Goal: Information Seeking & Learning: Learn about a topic

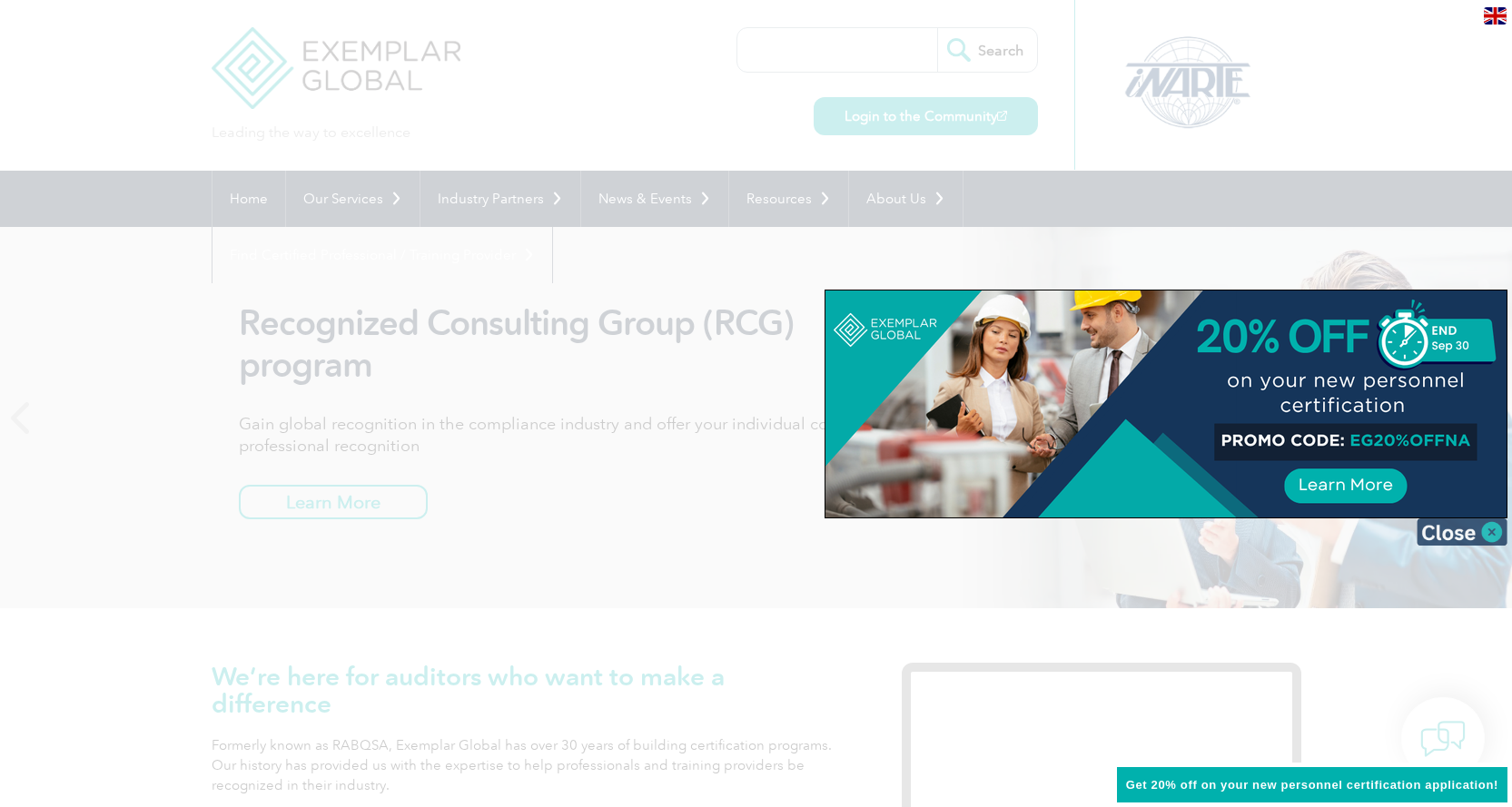
click at [1454, 538] on img at bounding box center [1461, 532] width 91 height 28
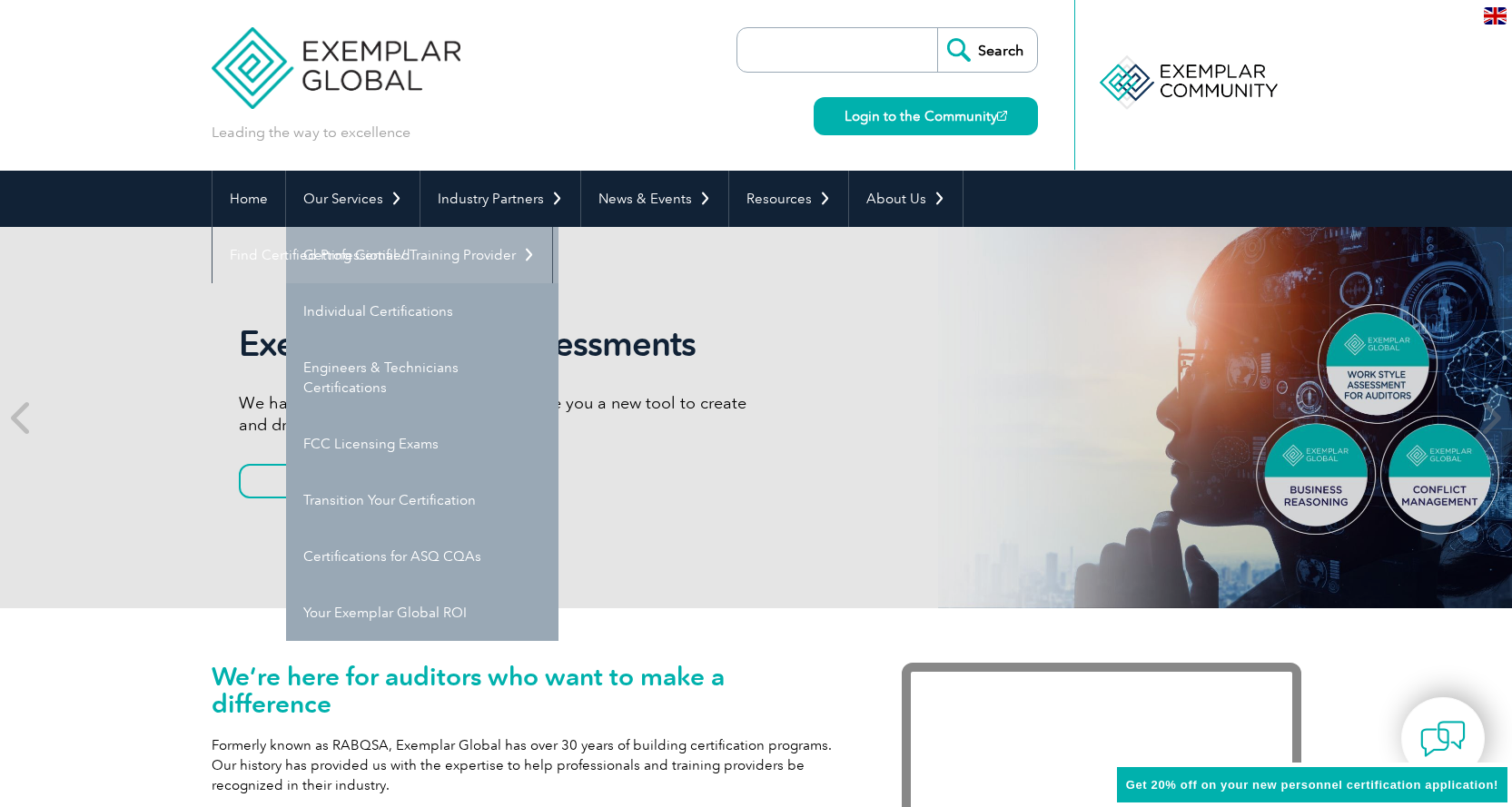
click at [362, 245] on link "Getting Certified" at bounding box center [423, 255] width 273 height 56
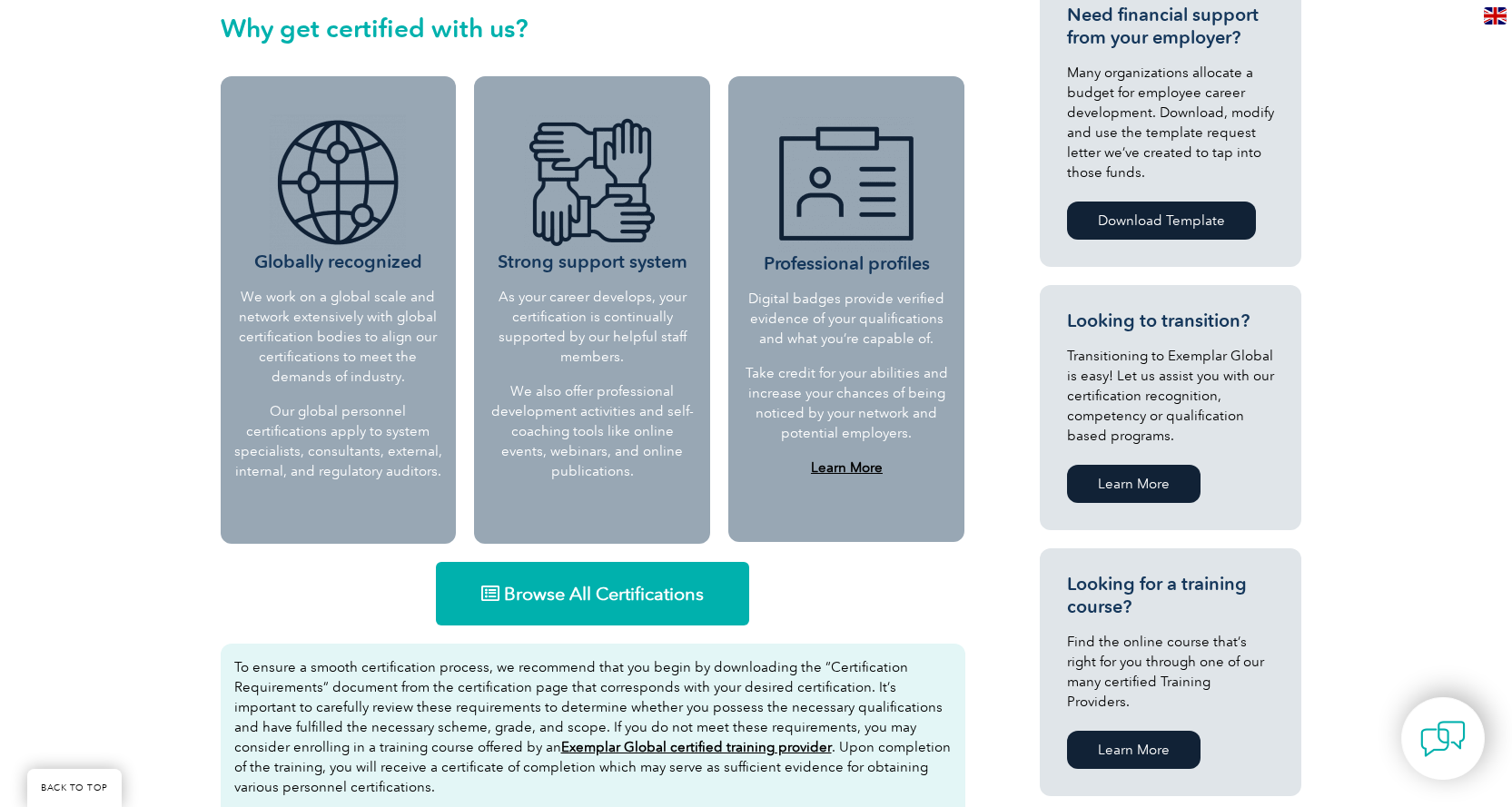
scroll to position [708, 0]
click at [616, 613] on link "Browse All Certifications" at bounding box center [592, 592] width 313 height 64
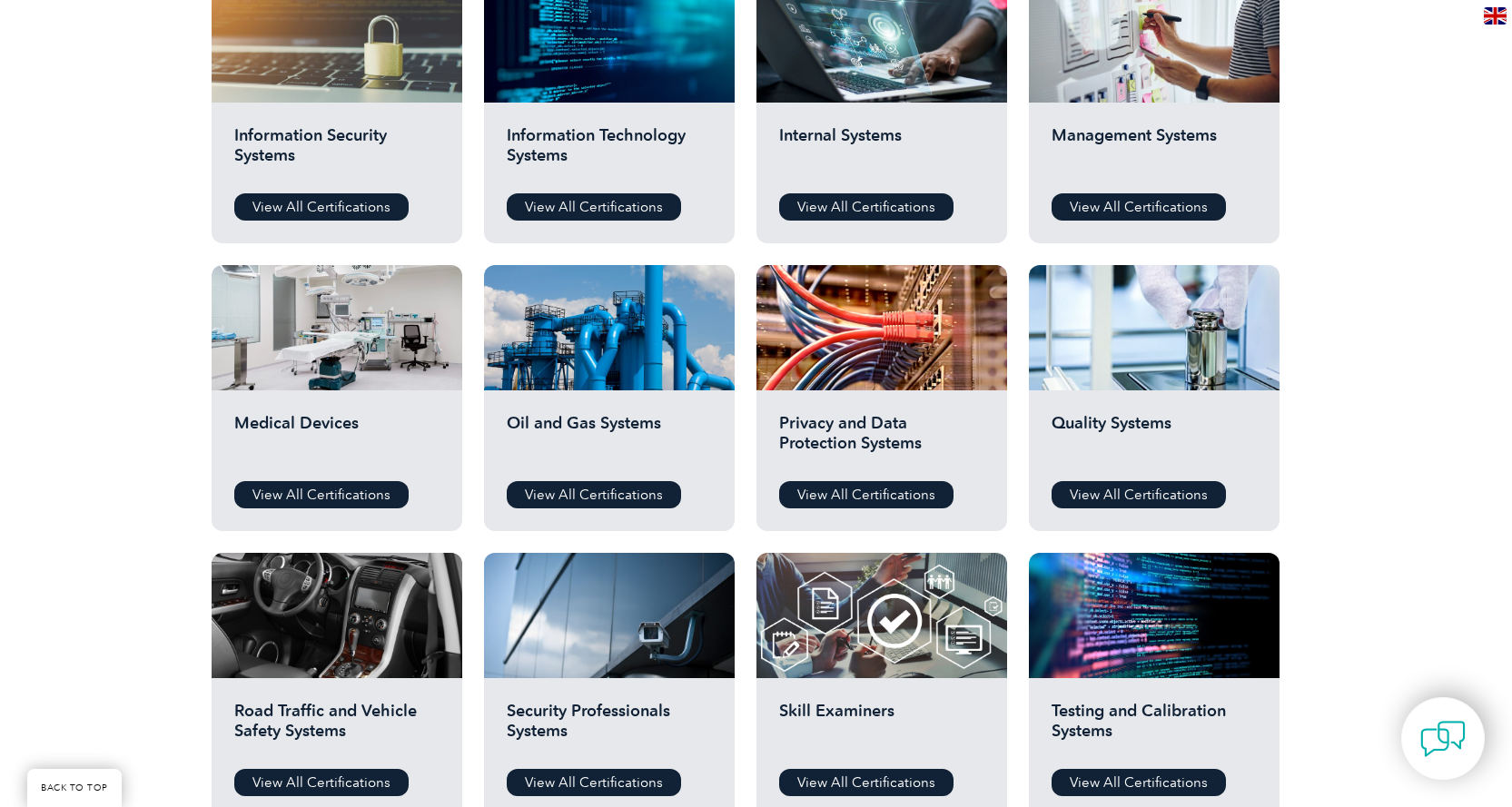
scroll to position [1089, 0]
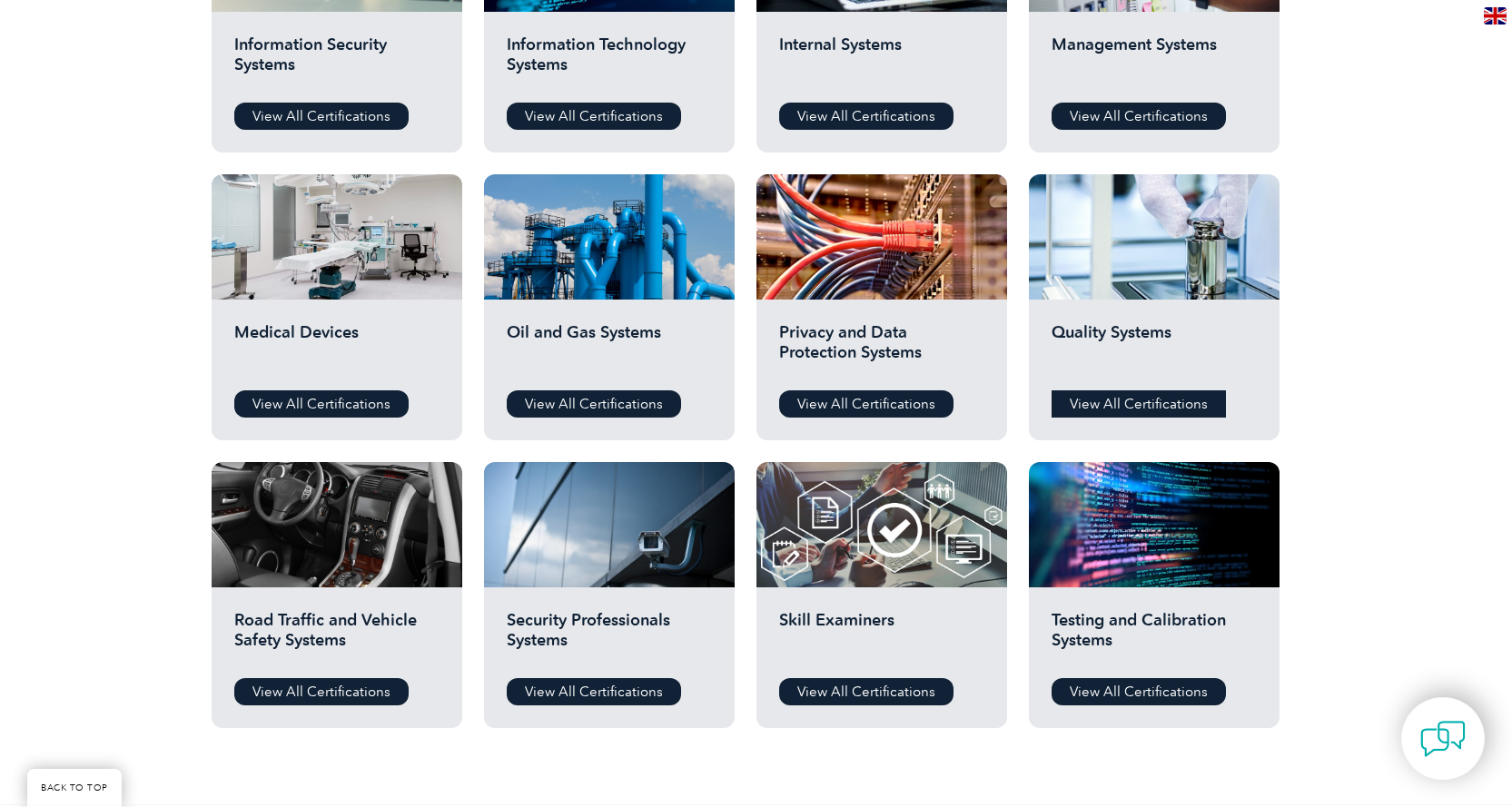
click at [1154, 404] on link "View All Certifications" at bounding box center [1138, 404] width 175 height 28
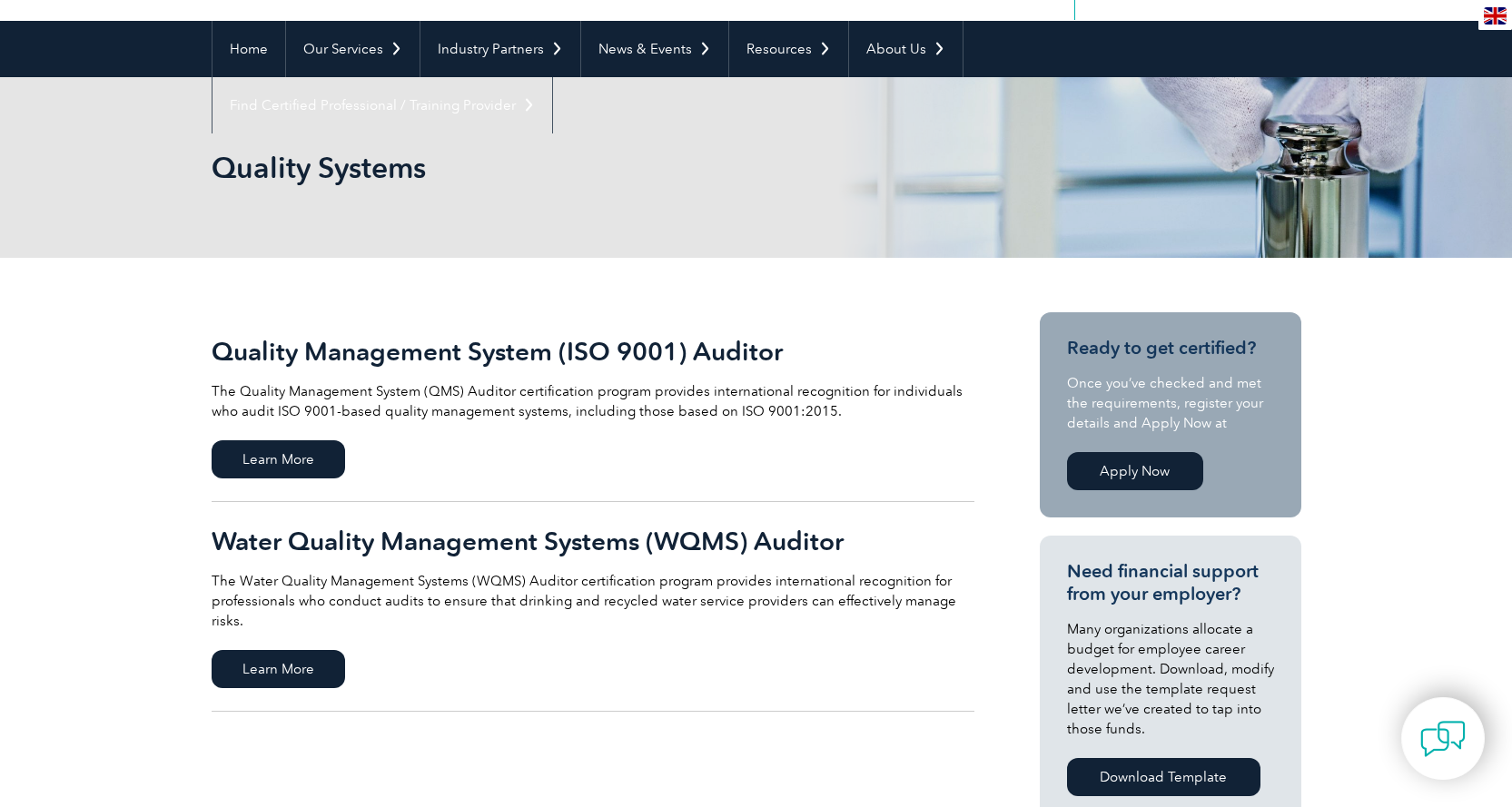
scroll to position [181, 0]
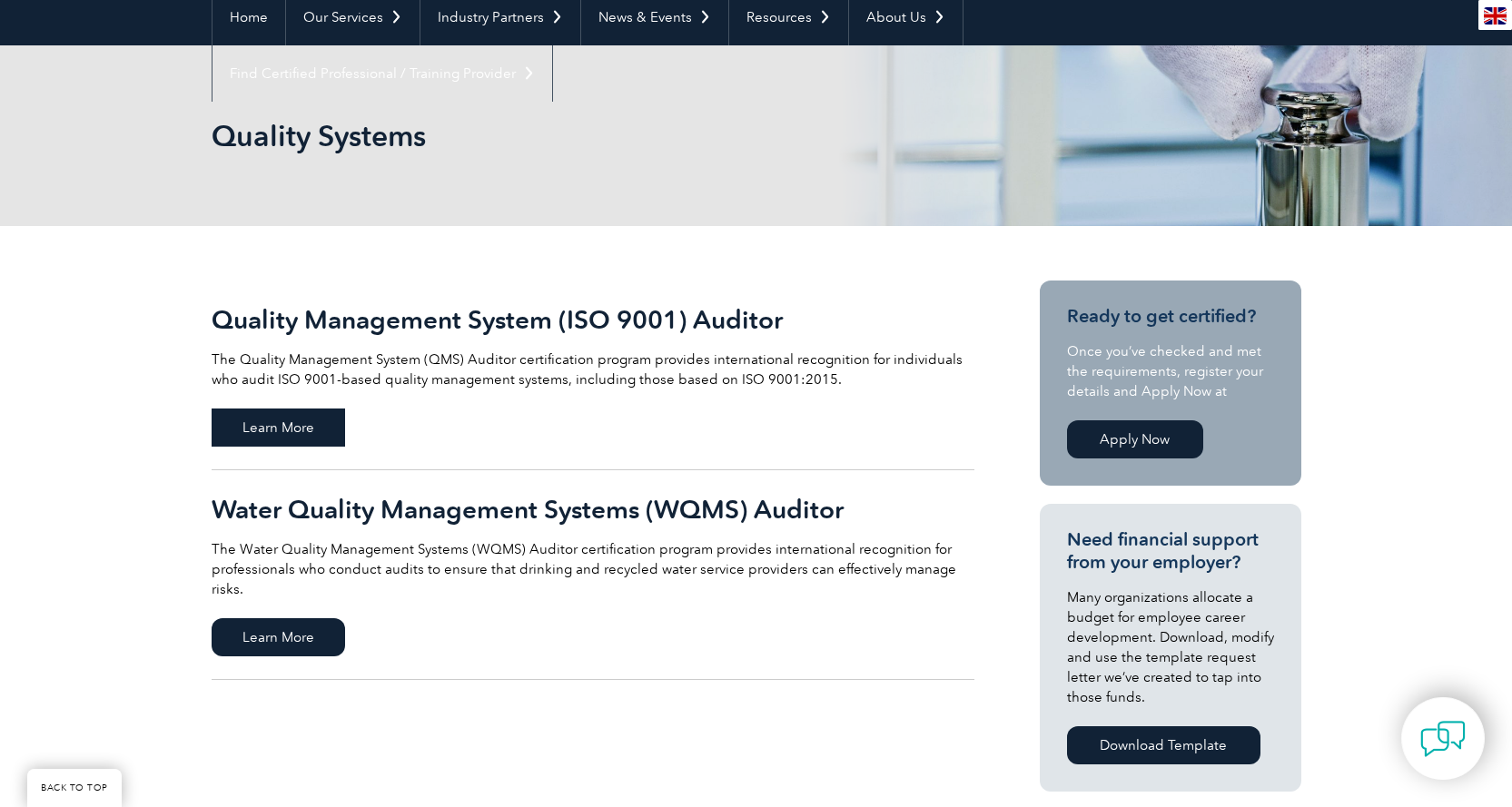
click at [259, 425] on span "Learn More" at bounding box center [279, 427] width 134 height 38
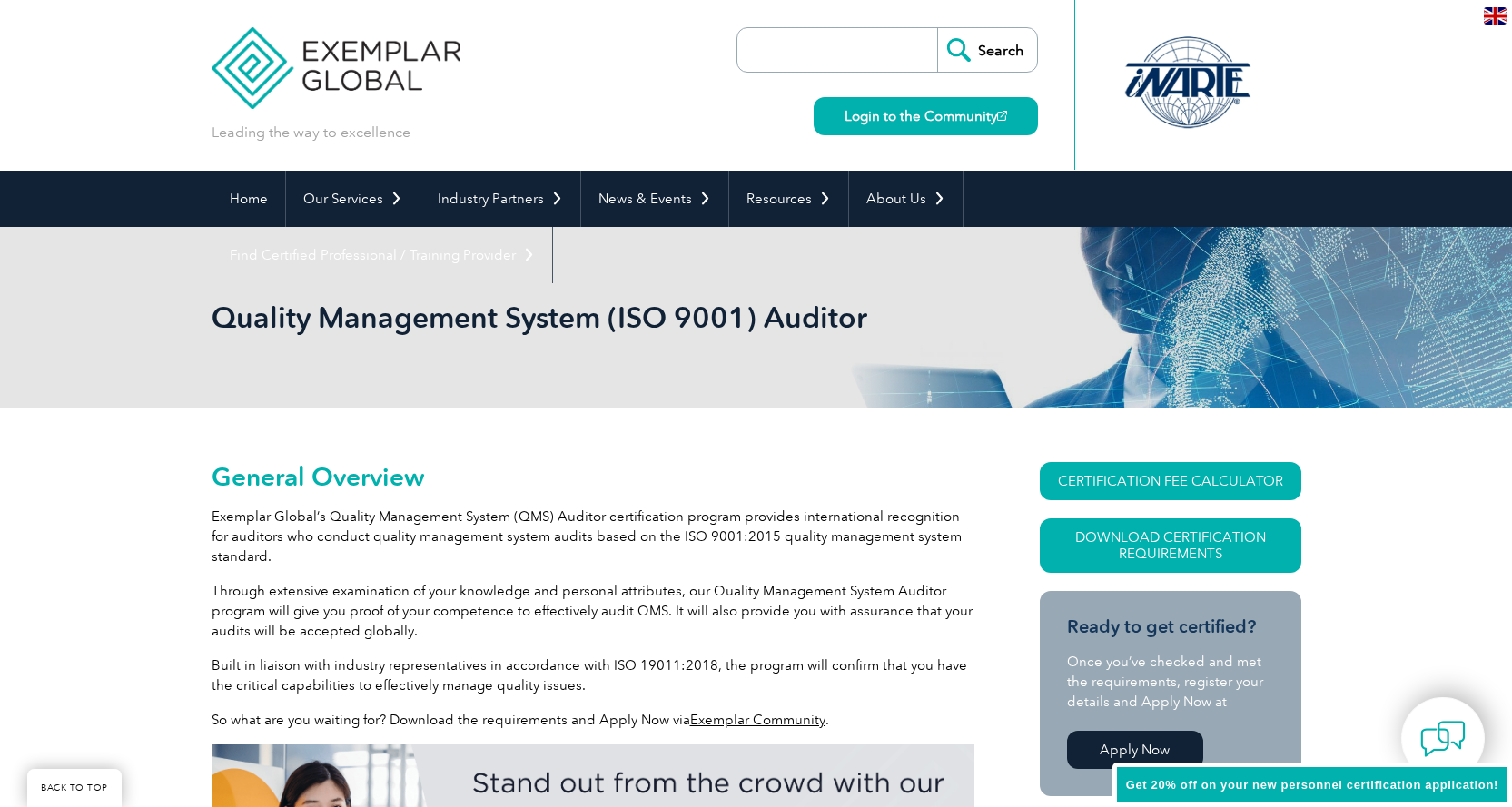
scroll to position [254, 0]
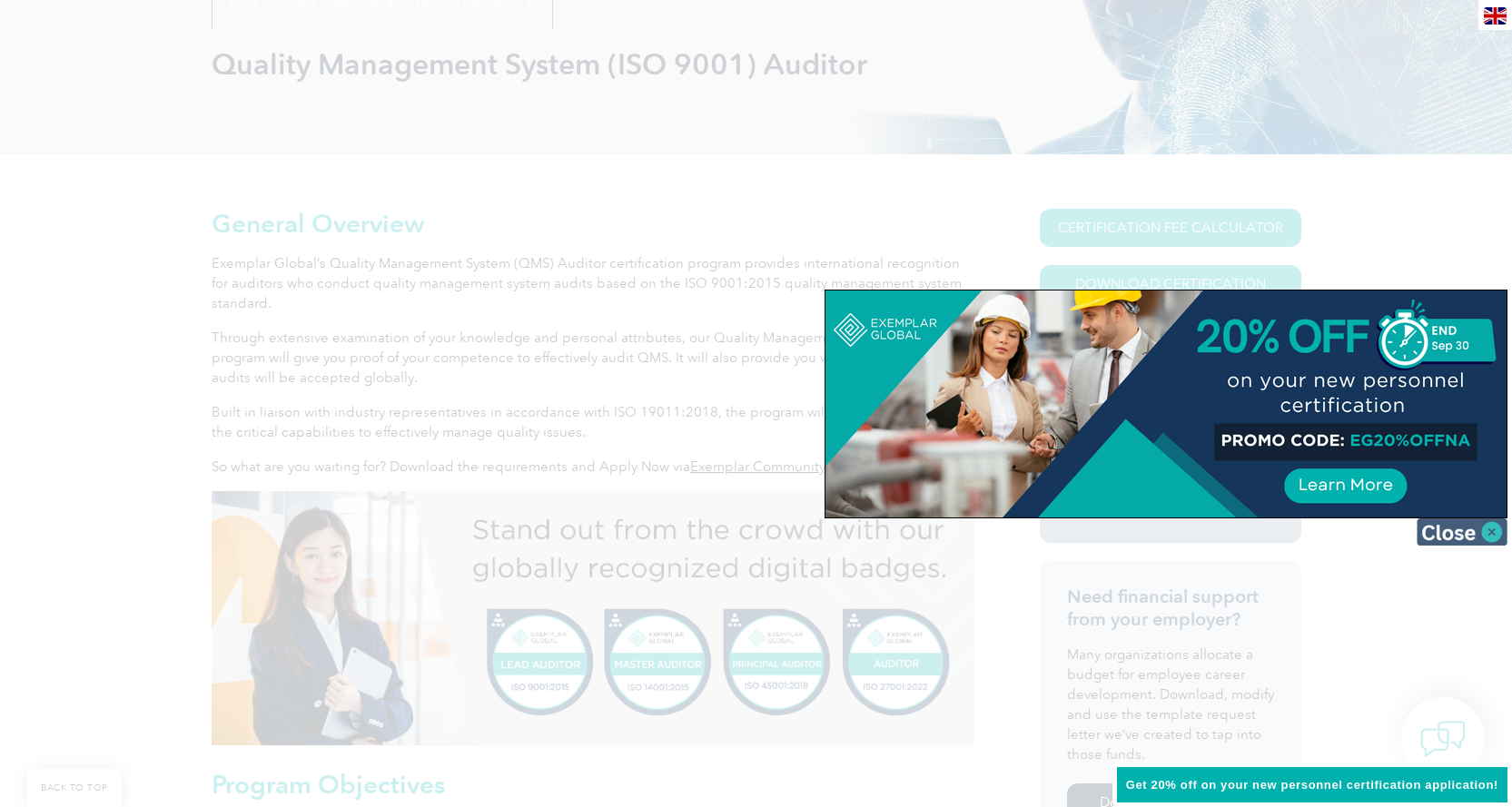
click at [1431, 543] on img at bounding box center [1461, 532] width 91 height 28
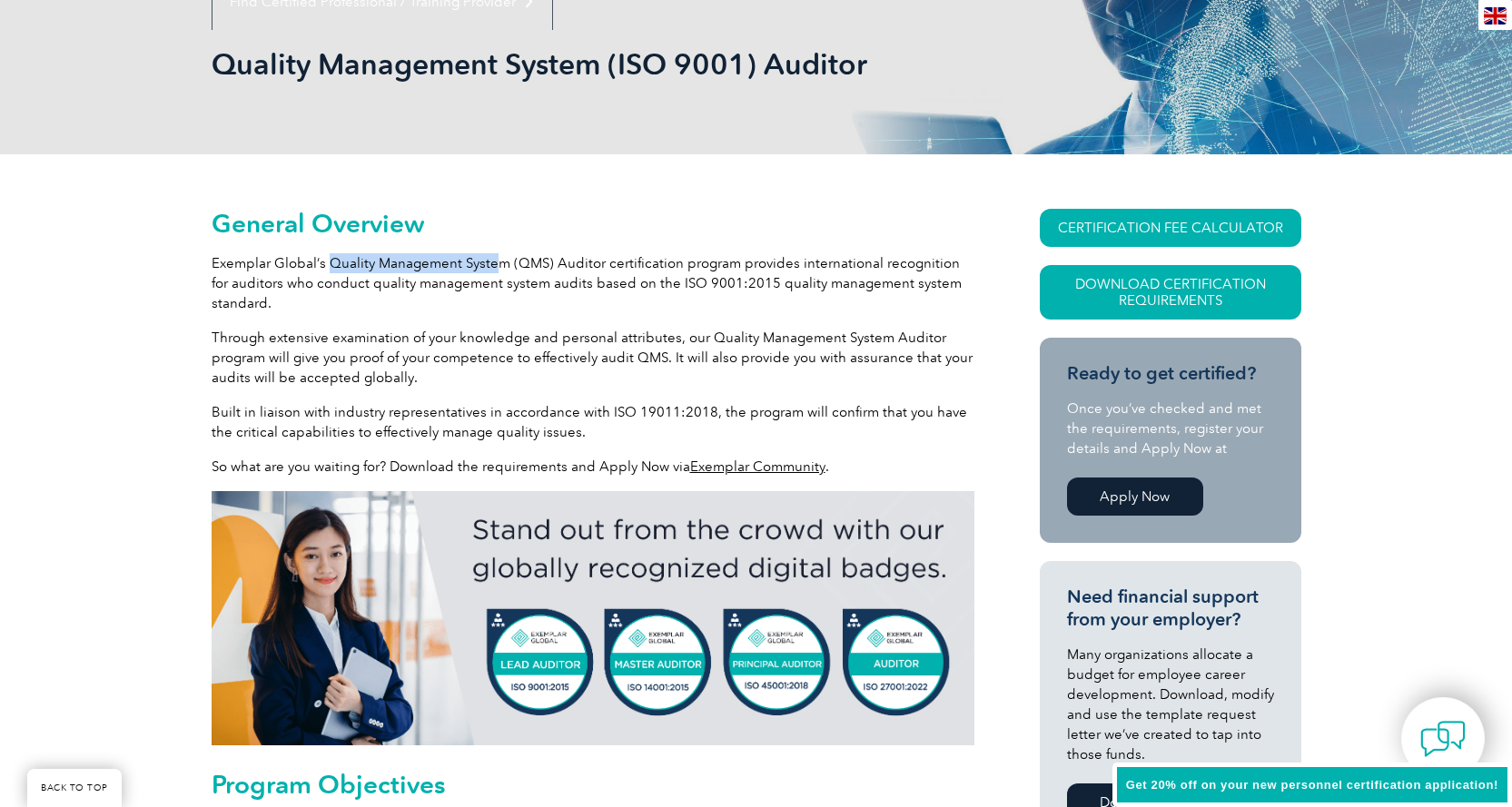
drag, startPoint x: 328, startPoint y: 266, endPoint x: 493, endPoint y: 270, distance: 165.0
click at [492, 267] on p "Exemplar Global’s Quality Management System (QMS) Auditor certification program…" at bounding box center [593, 283] width 763 height 60
click at [588, 279] on p "Exemplar Global’s Quality Management System (QMS) Auditor certification program…" at bounding box center [593, 283] width 763 height 60
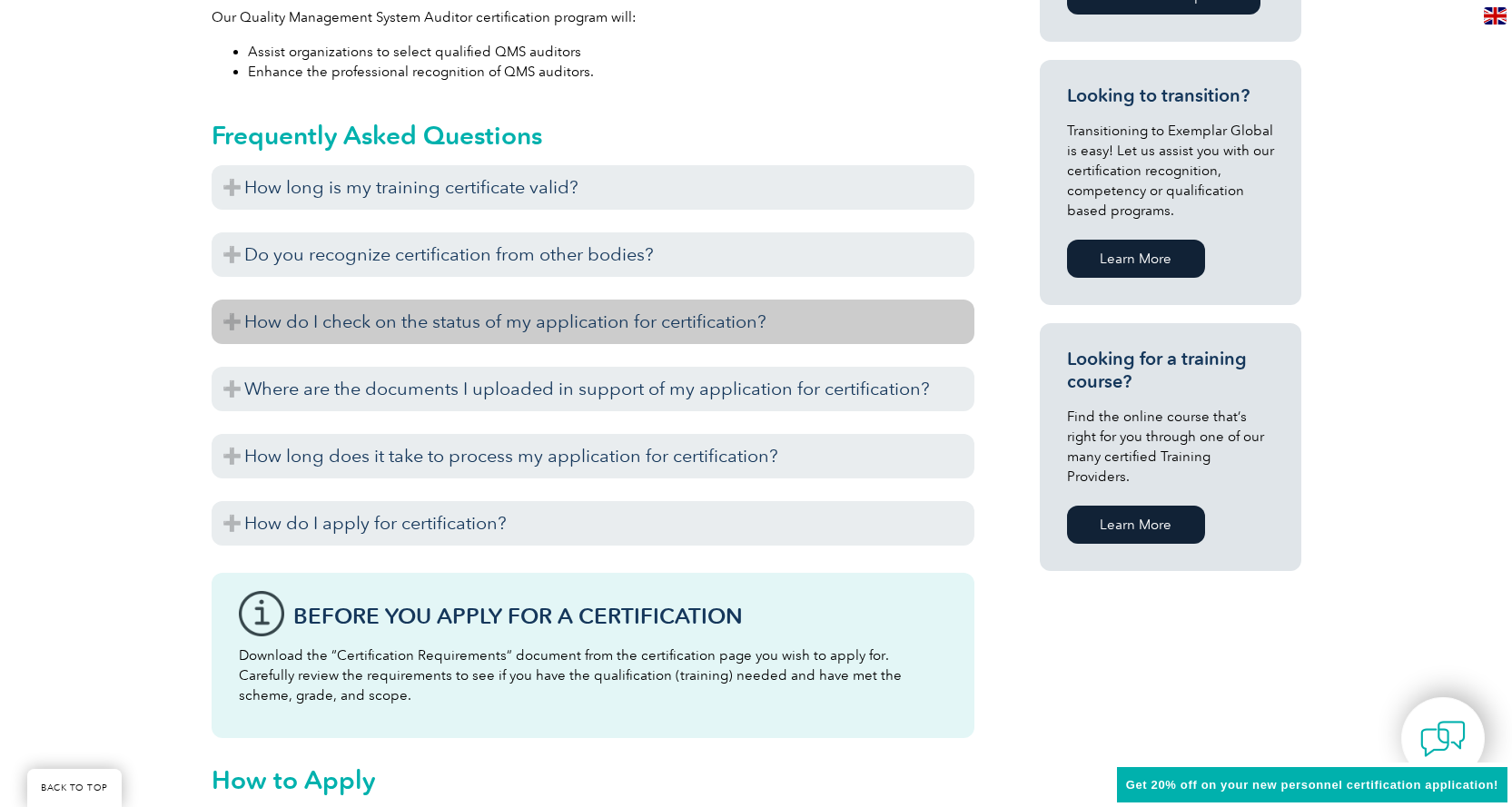
scroll to position [1070, 0]
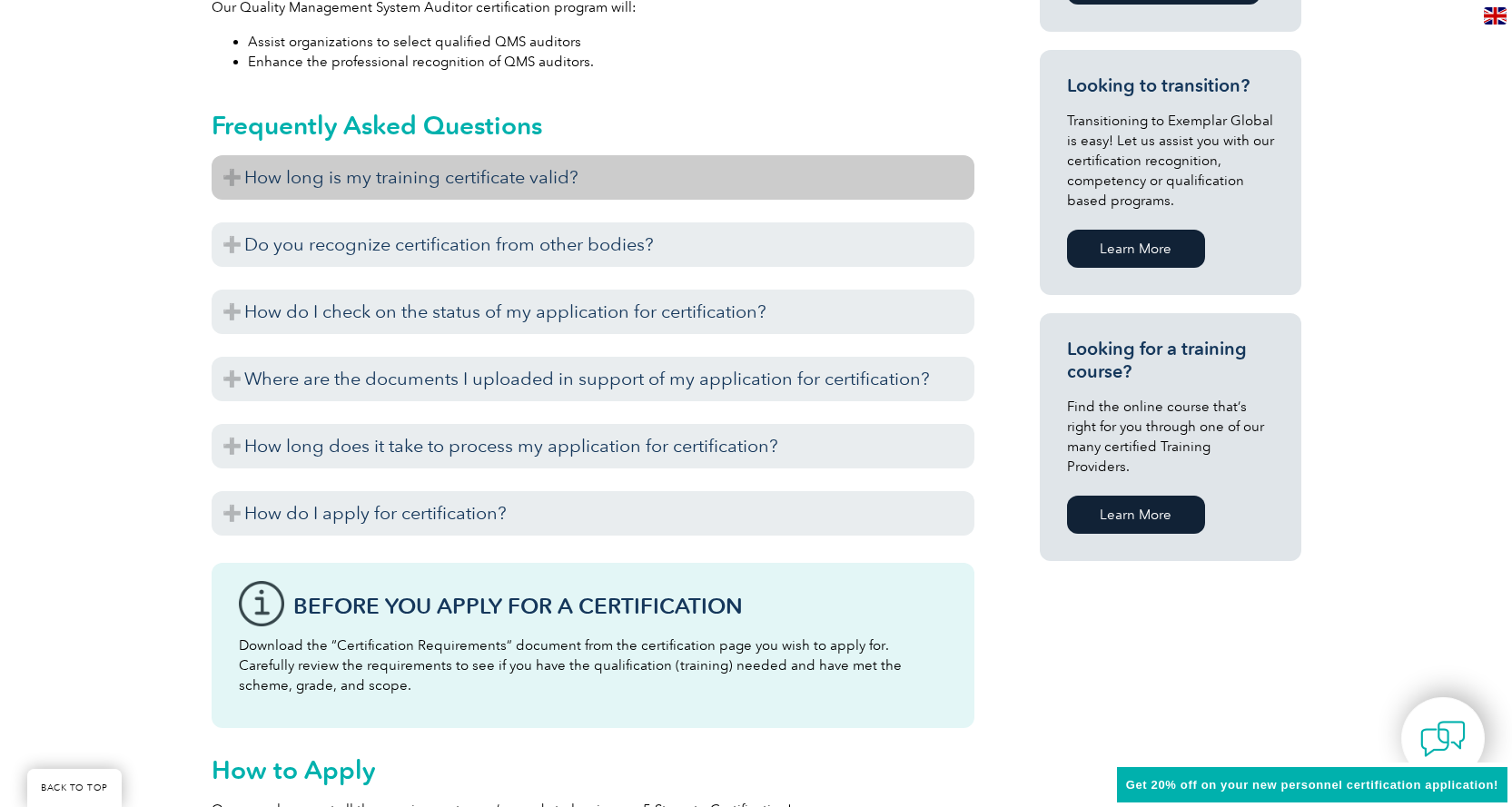
click at [294, 179] on h3 "How long is my training certificate valid?" at bounding box center [593, 177] width 763 height 45
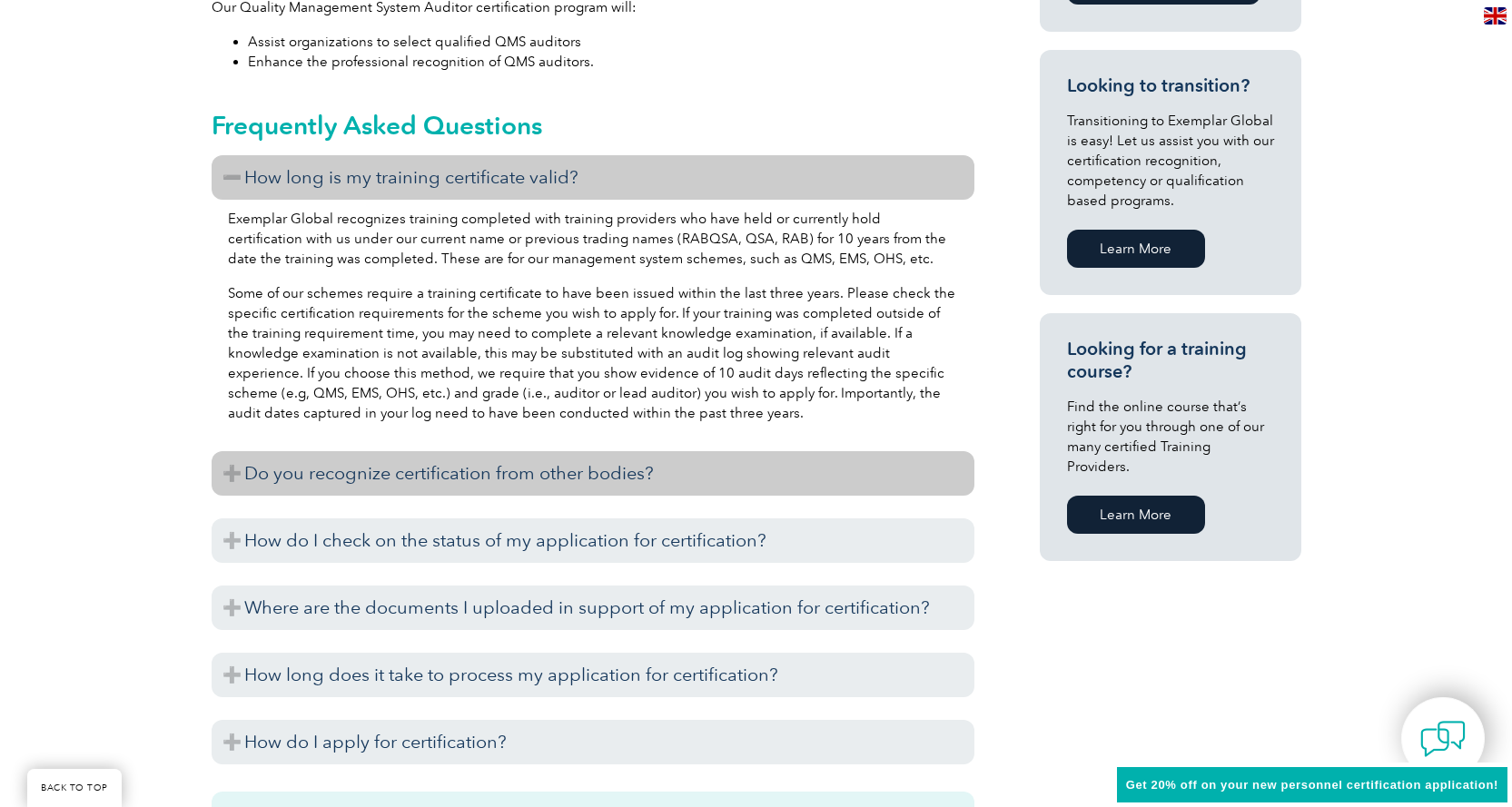
click at [494, 483] on h3 "Do you recognize certification from other bodies?" at bounding box center [593, 473] width 763 height 45
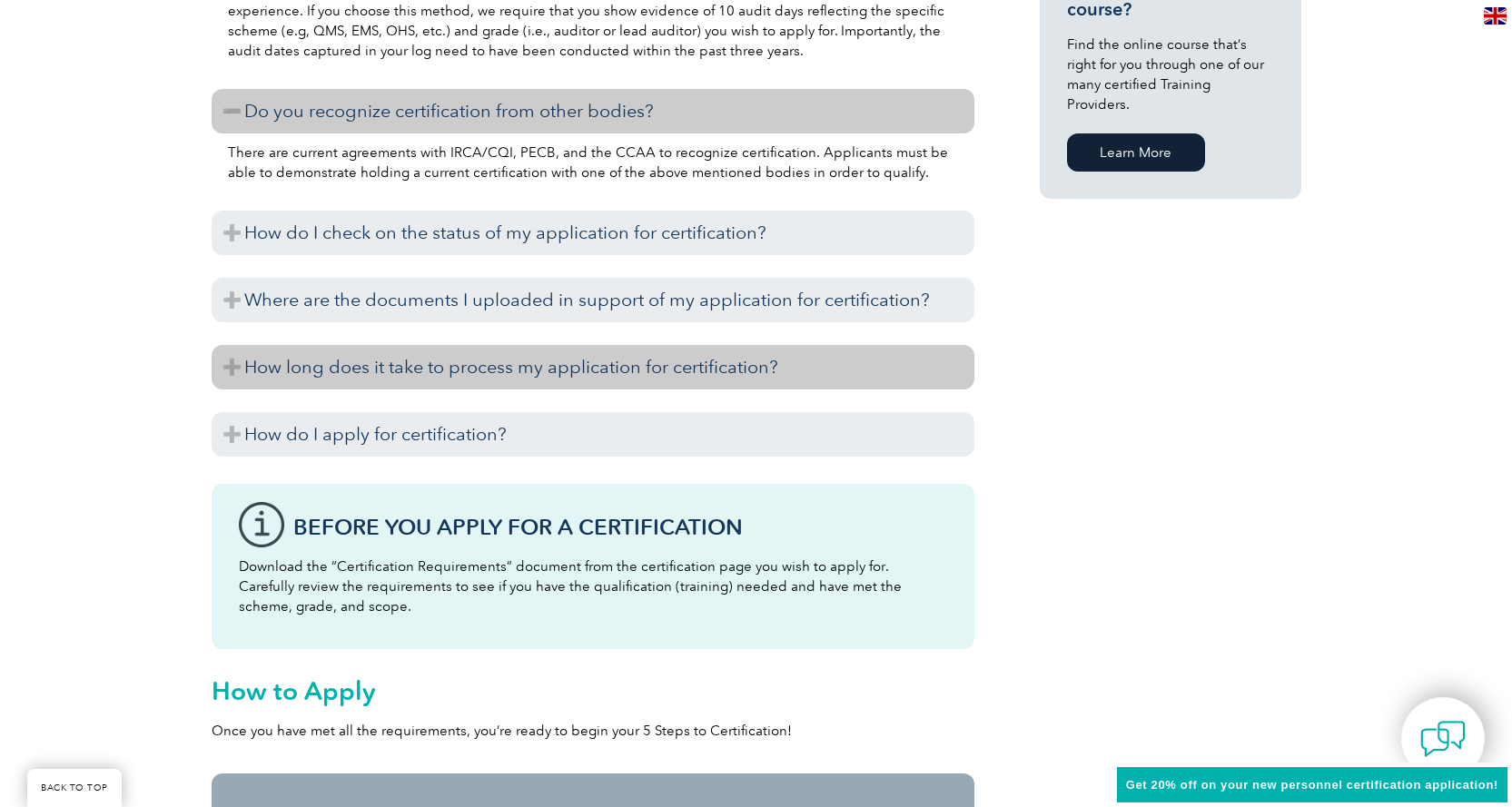
scroll to position [1434, 0]
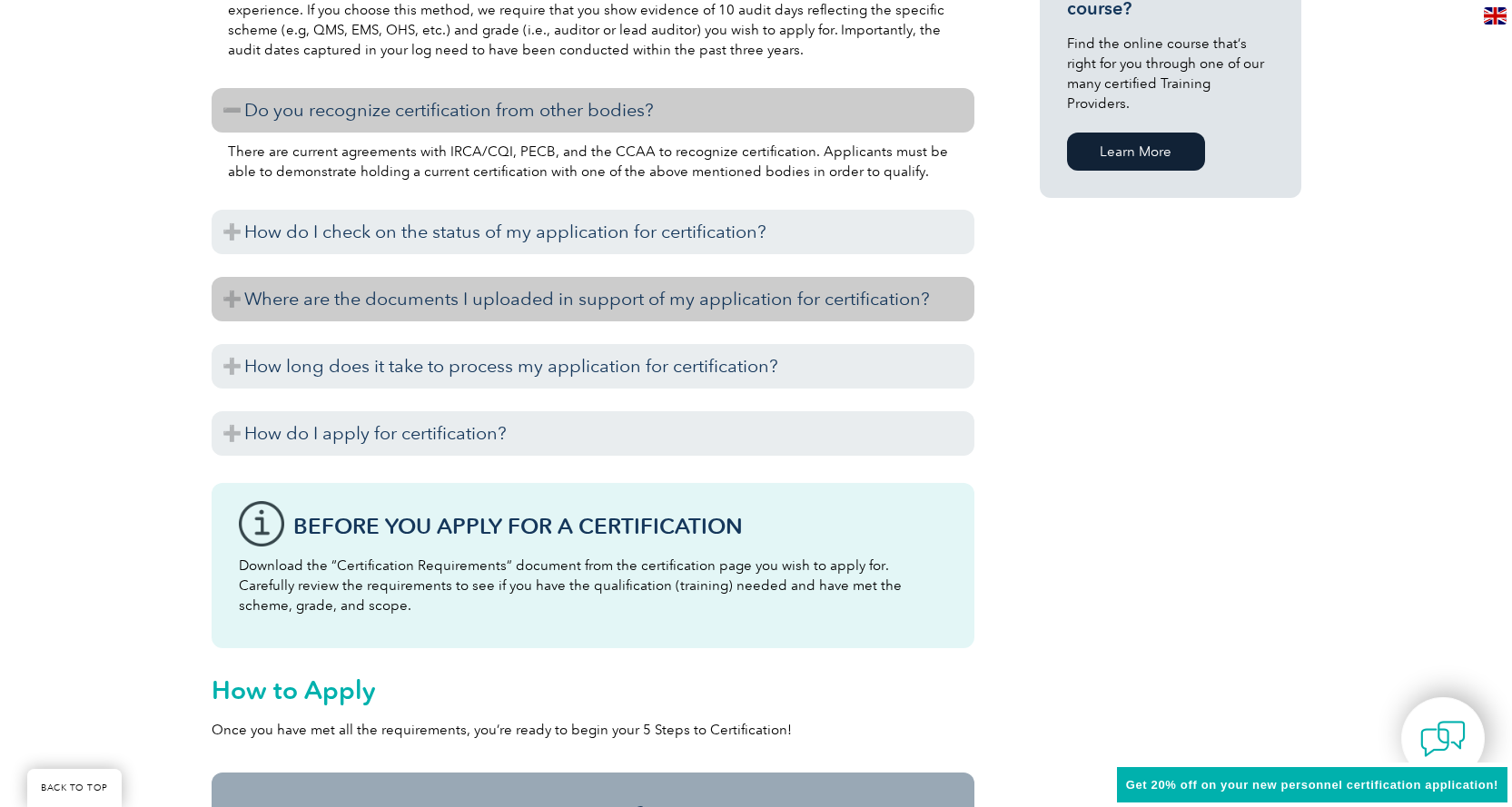
click at [372, 293] on h3 "Where are the documents I uploaded in support of my application for certificati…" at bounding box center [593, 299] width 763 height 45
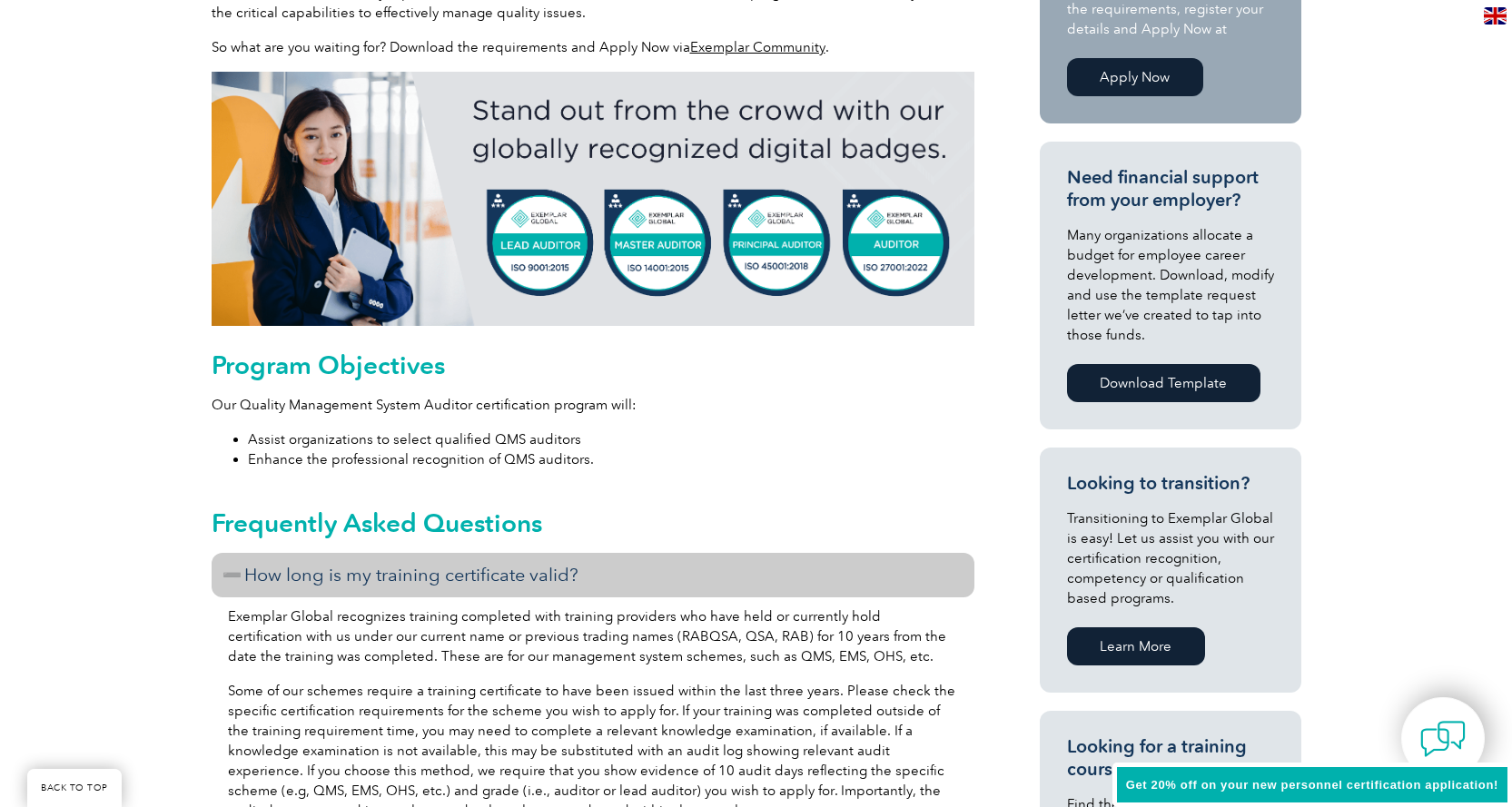
scroll to position [635, 0]
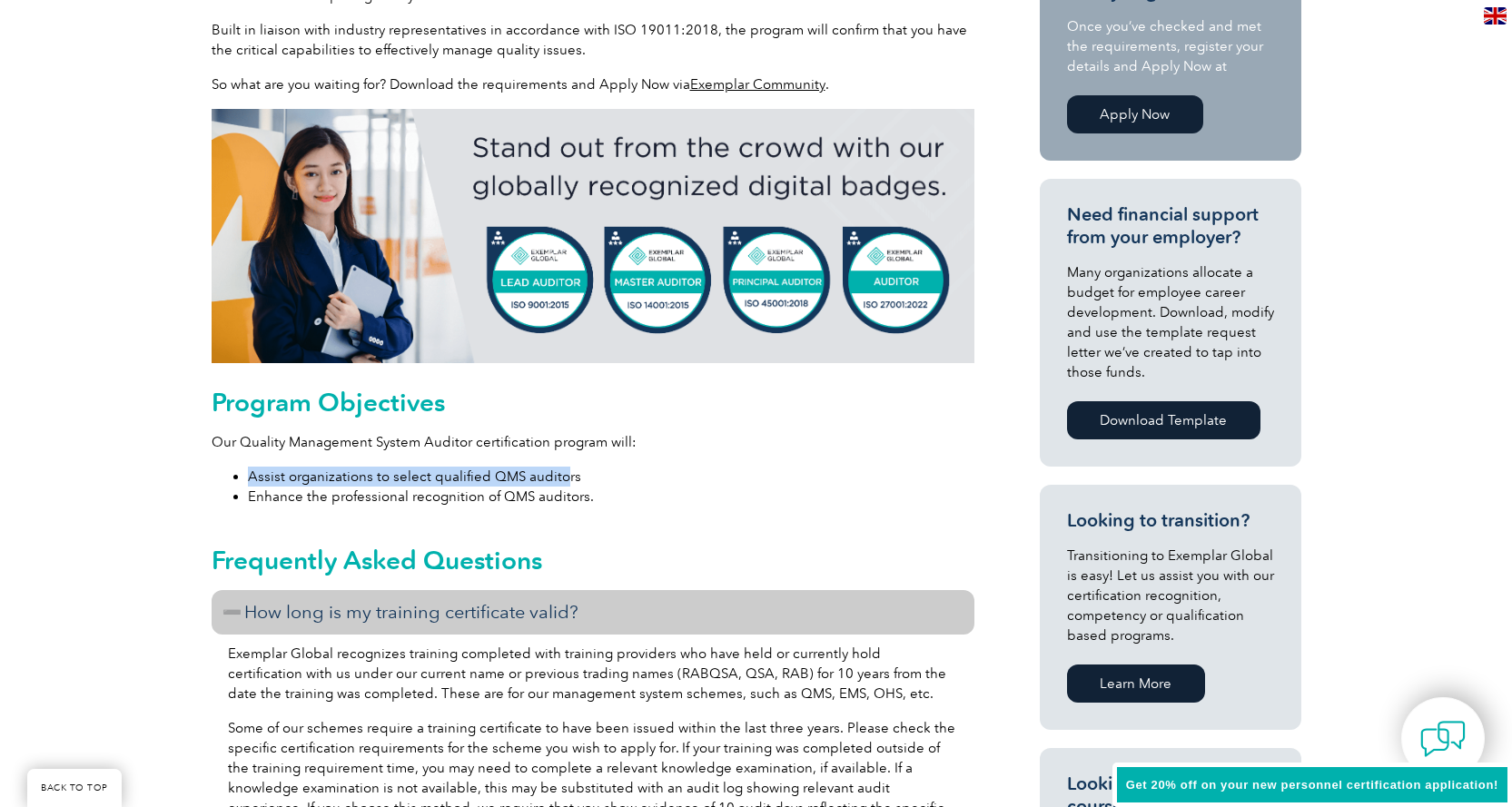
drag, startPoint x: 251, startPoint y: 477, endPoint x: 563, endPoint y: 478, distance: 312.0
click at [563, 478] on li "Assist organizations to select qualified QMS auditors" at bounding box center [611, 476] width 727 height 20
click at [546, 488] on li "Enhance the professional recognition of QMS auditors." at bounding box center [611, 496] width 727 height 20
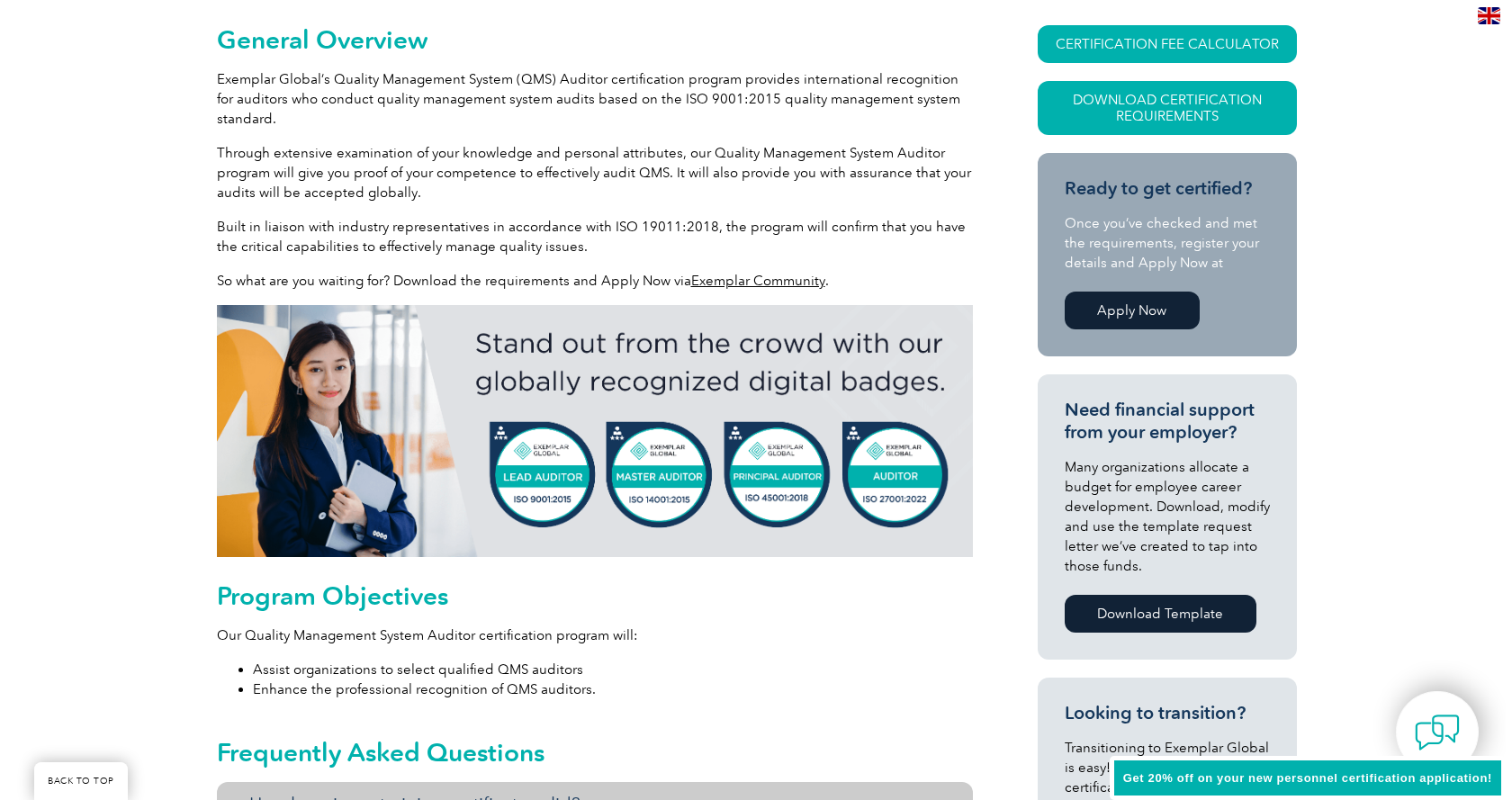
scroll to position [360, 0]
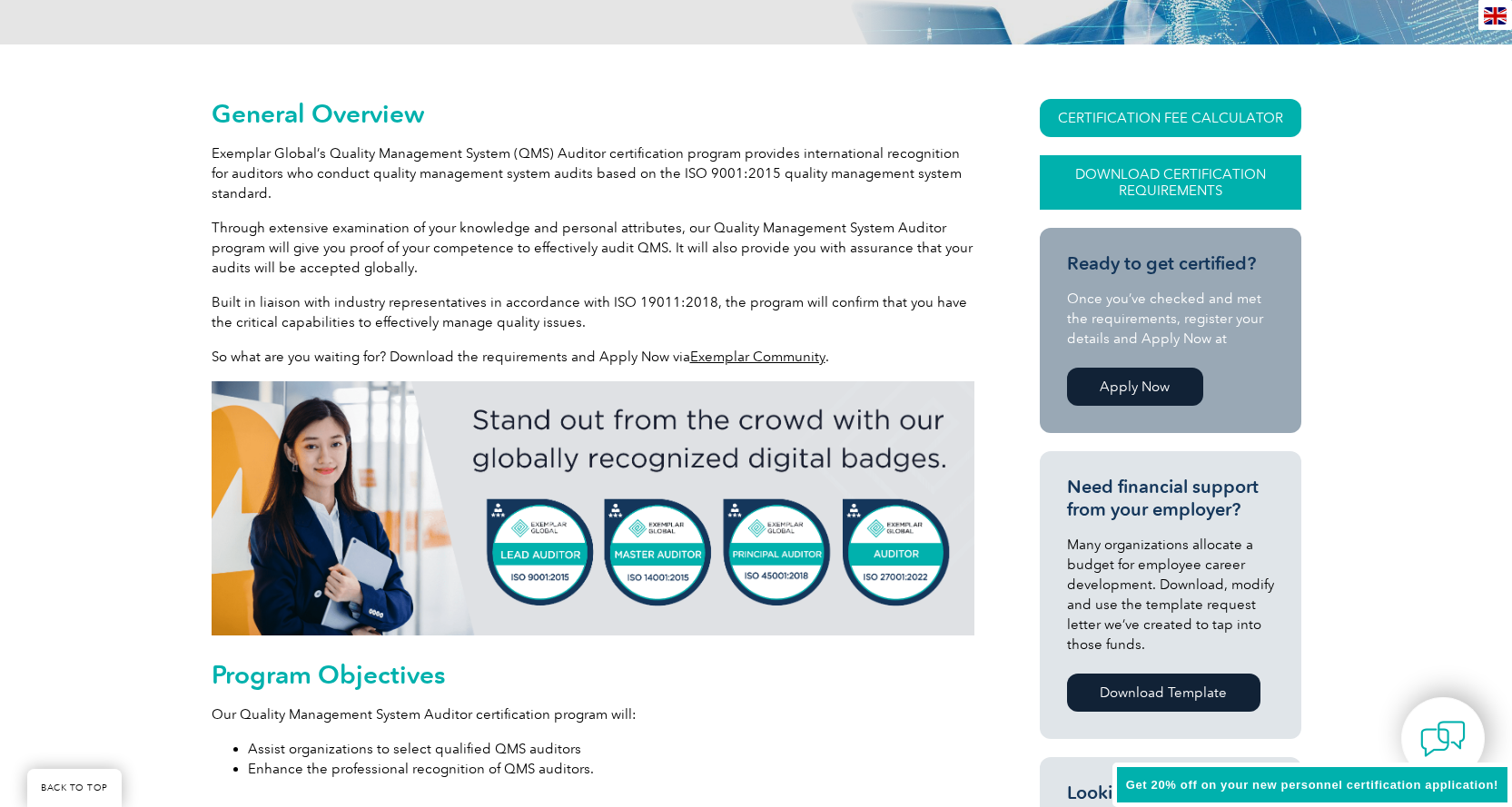
click at [1132, 180] on link "Download Certification Requirements" at bounding box center [1170, 182] width 261 height 54
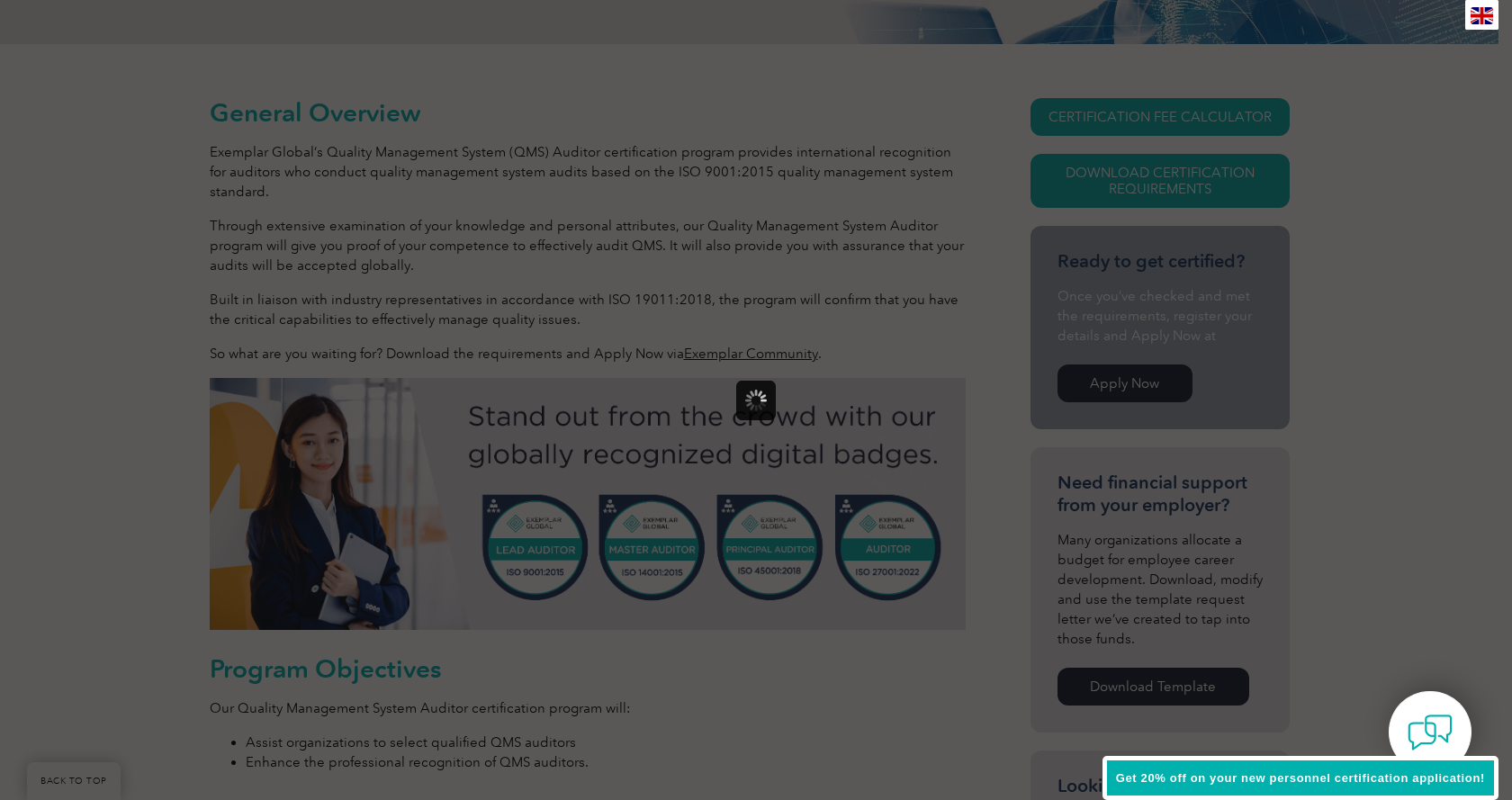
scroll to position [0, 0]
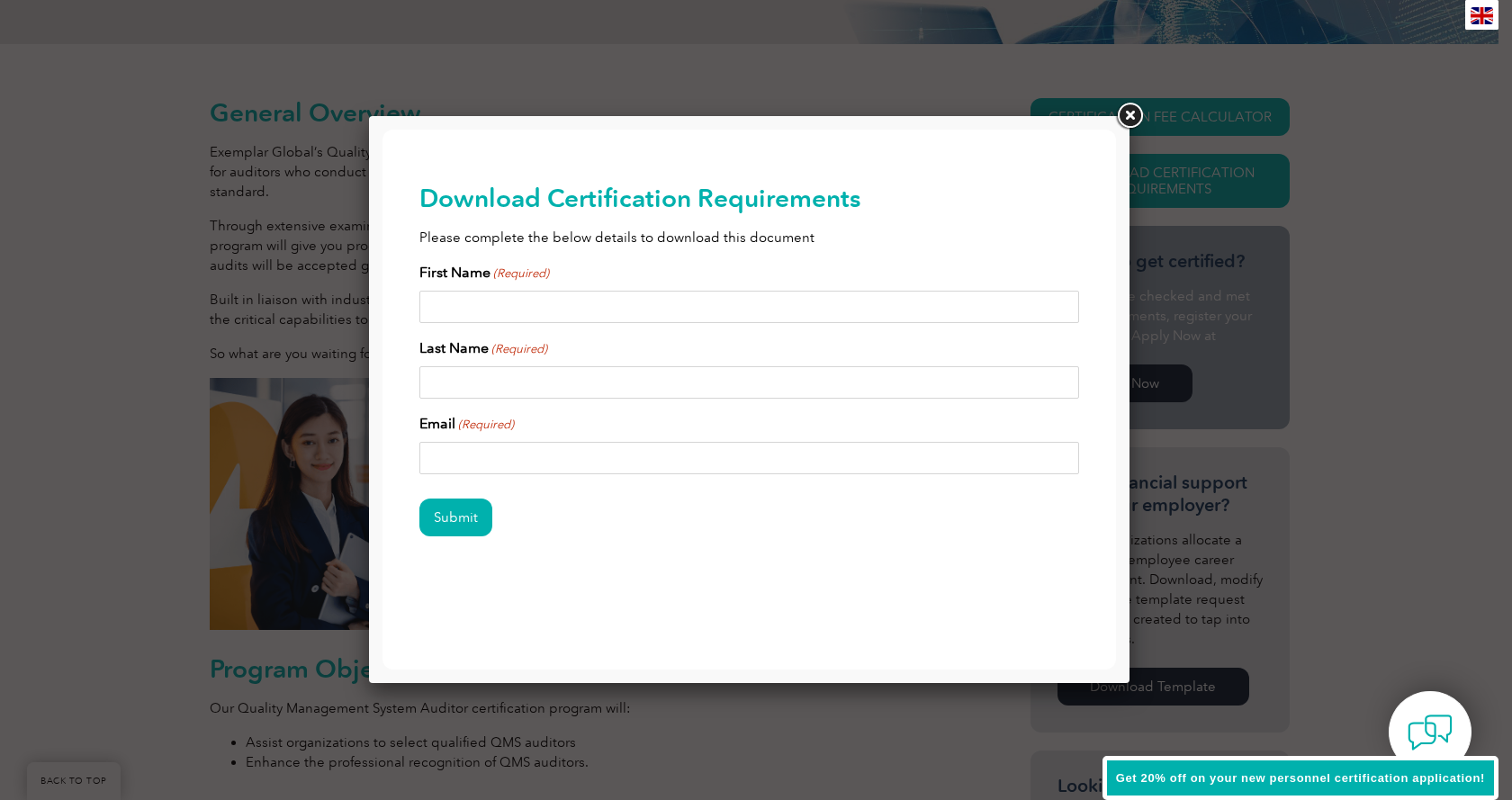
click at [1126, 121] on link at bounding box center [1130, 116] width 32 height 32
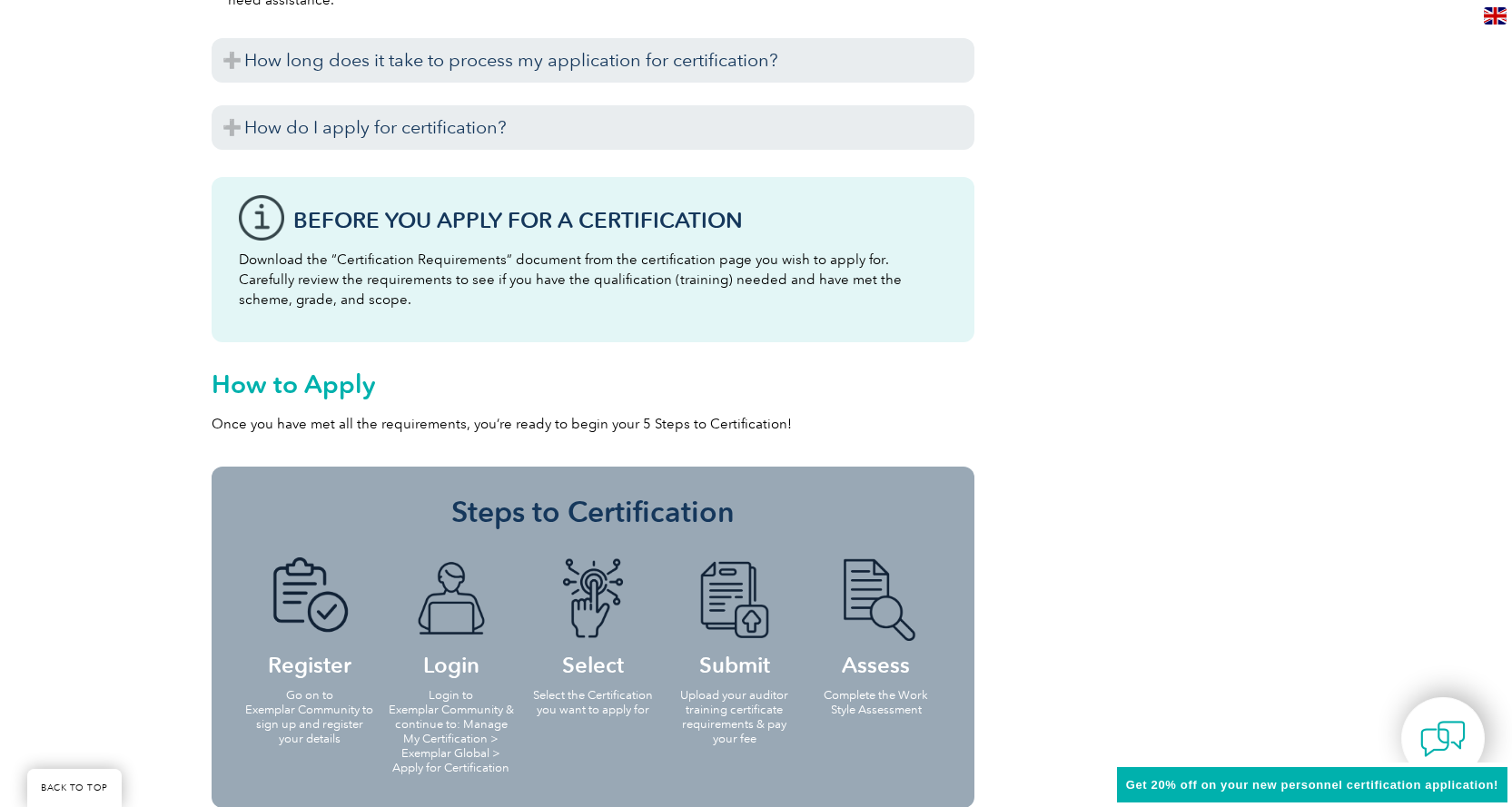
scroll to position [1816, 0]
